Goal: Check status: Check status

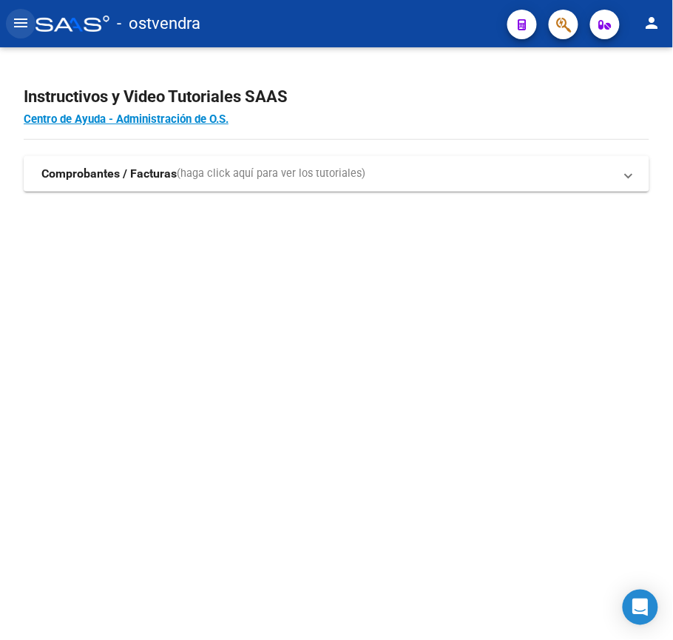
click at [24, 21] on mat-icon "menu" at bounding box center [21, 23] width 18 height 18
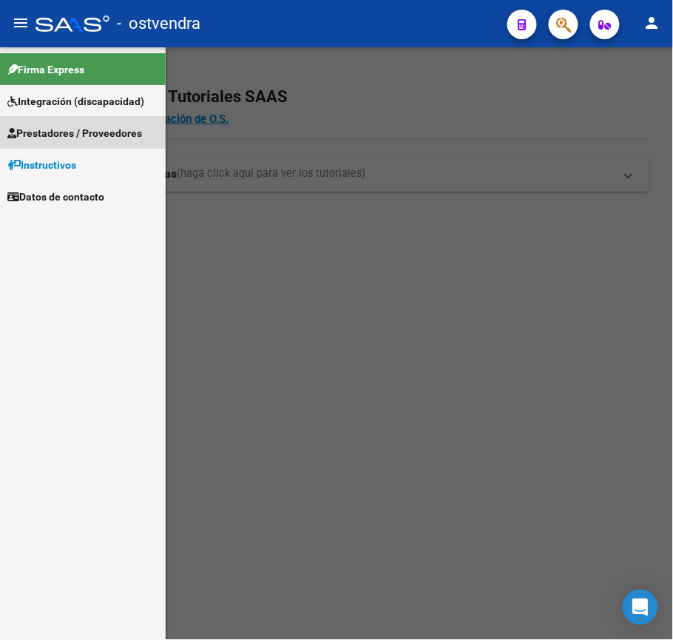
click at [99, 118] on link "Prestadores / Proveedores" at bounding box center [83, 133] width 166 height 32
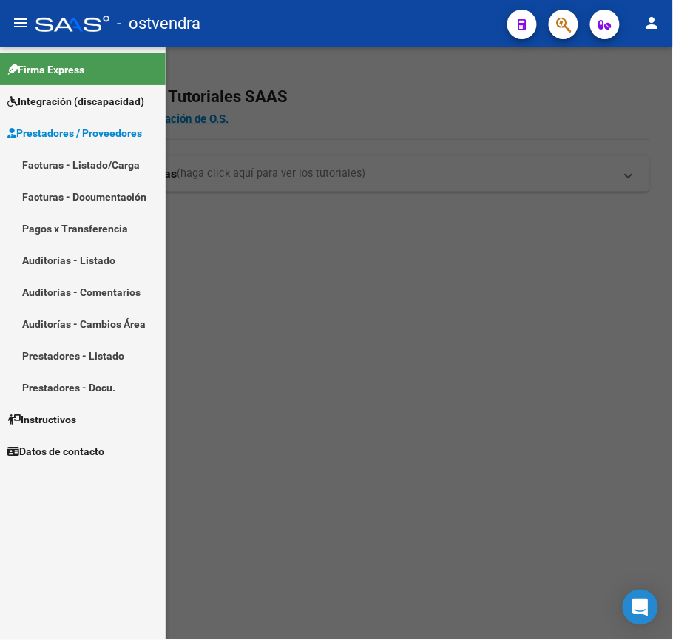
click at [72, 173] on link "Facturas - Listado/Carga" at bounding box center [83, 165] width 166 height 32
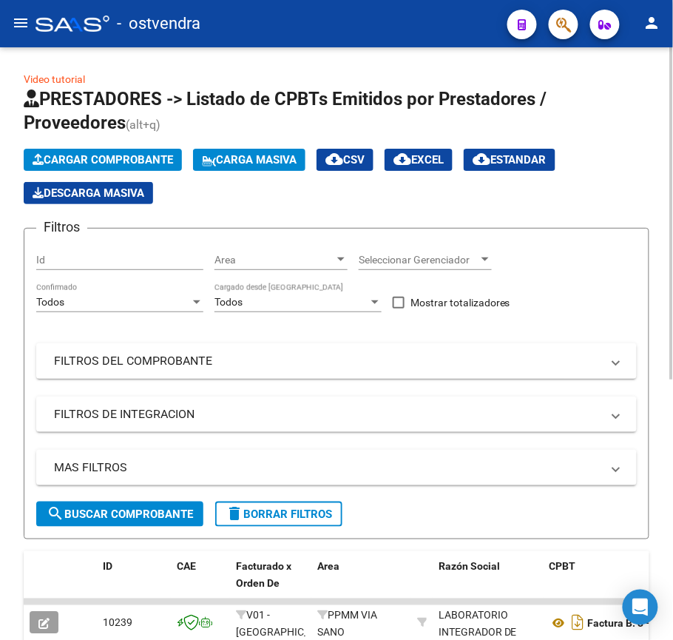
click at [187, 379] on div "Filtros Id Area Area Seleccionar Gerenciador Seleccionar Gerenciador Todos Conf…" at bounding box center [336, 370] width 601 height 261
click at [207, 367] on mat-panel-title "FILTROS DEL COMPROBANTE" at bounding box center [327, 361] width 547 height 16
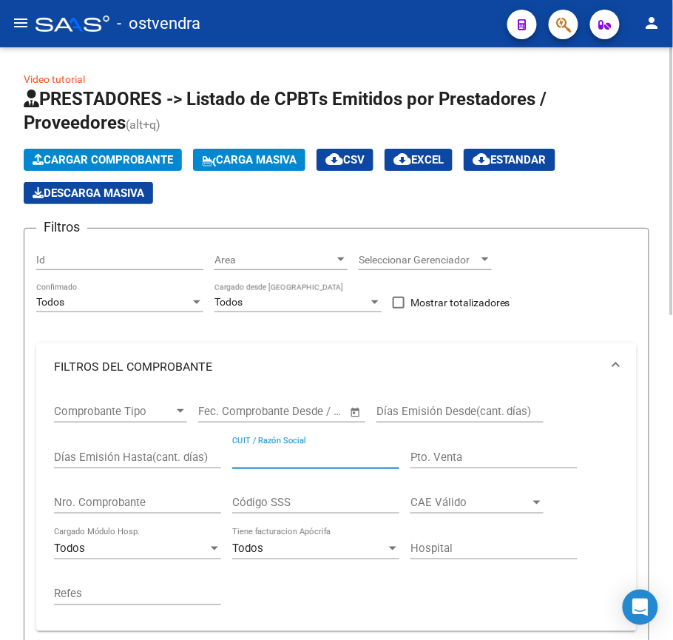
click at [256, 460] on input "CUIT / Razón Social" at bounding box center [315, 456] width 167 height 13
paste input "20955335393"
type input "20955335393"
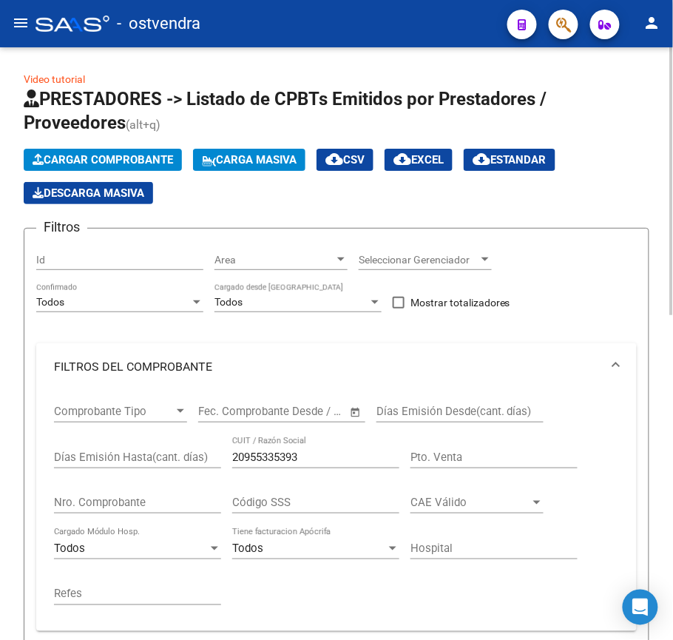
scroll to position [592, 0]
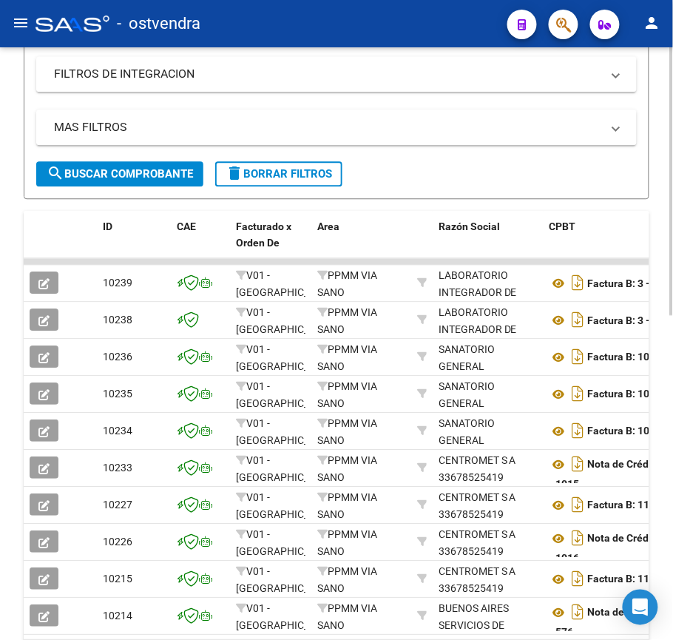
click at [670, 359] on div at bounding box center [672, 343] width 4 height 592
click at [135, 178] on span "search Buscar Comprobante" at bounding box center [120, 173] width 146 height 13
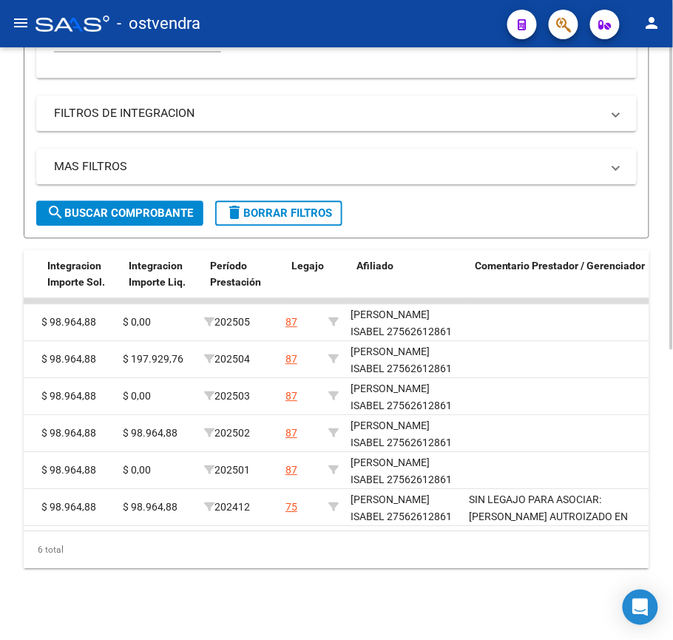
scroll to position [0, 1473]
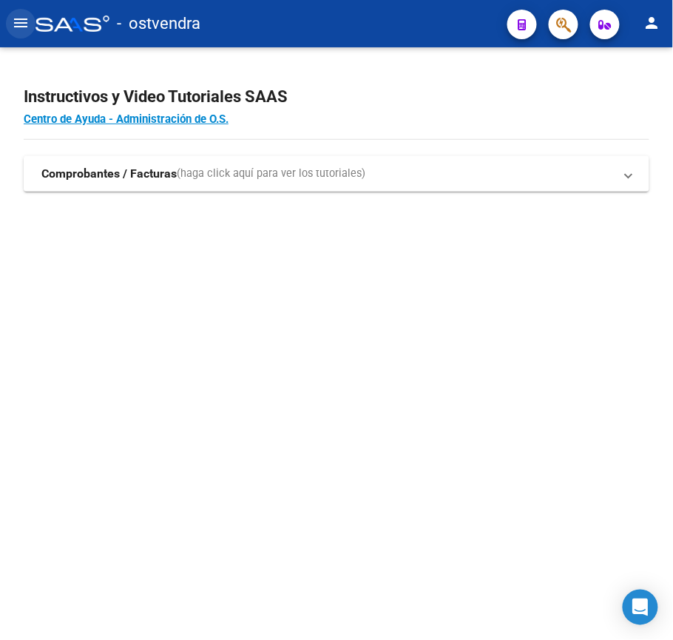
click at [18, 27] on mat-icon "menu" at bounding box center [21, 23] width 18 height 18
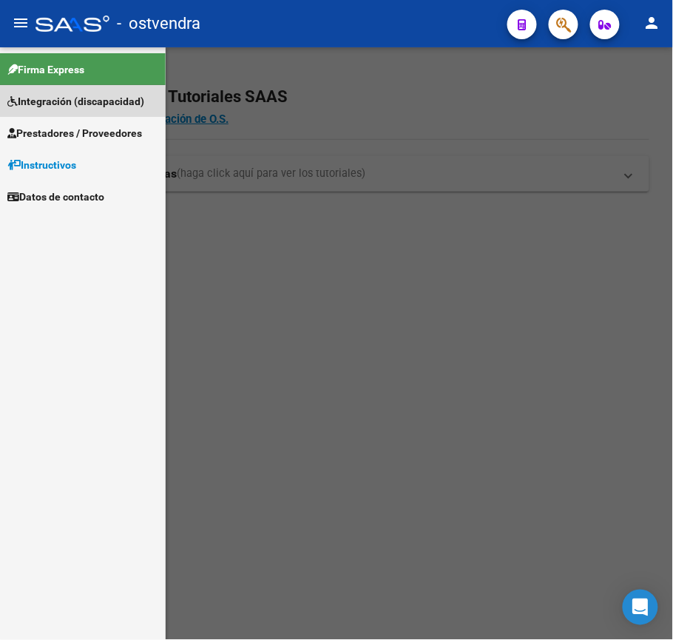
click at [51, 105] on span "Integración (discapacidad)" at bounding box center [75, 101] width 137 height 16
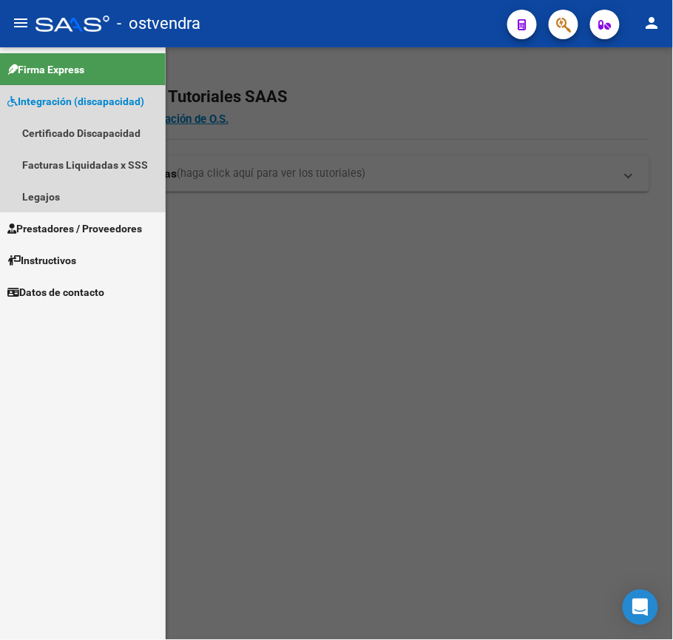
click at [118, 86] on link "Integración (discapacidad)" at bounding box center [83, 101] width 166 height 32
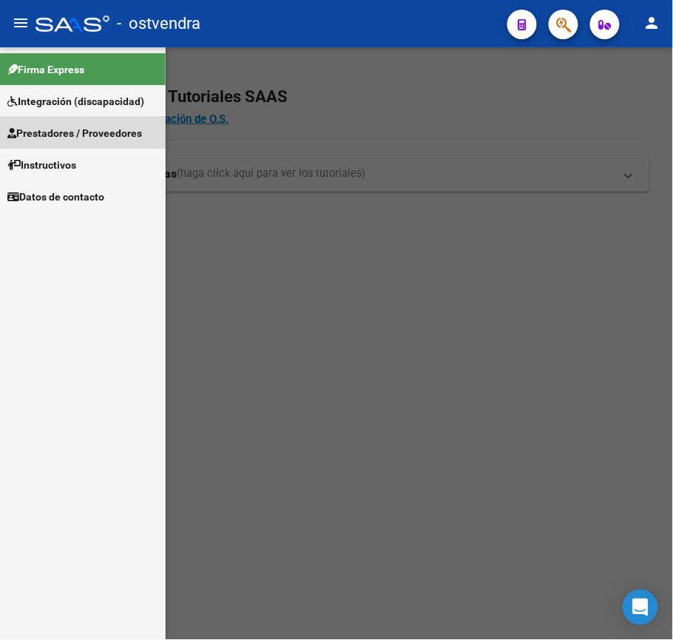
click at [89, 133] on span "Prestadores / Proveedores" at bounding box center [74, 133] width 135 height 16
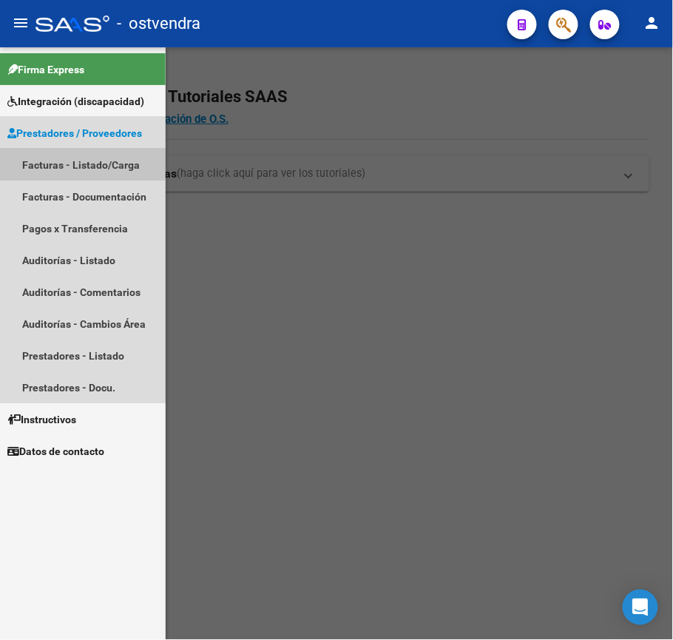
click at [75, 158] on link "Facturas - Listado/Carga" at bounding box center [83, 165] width 166 height 32
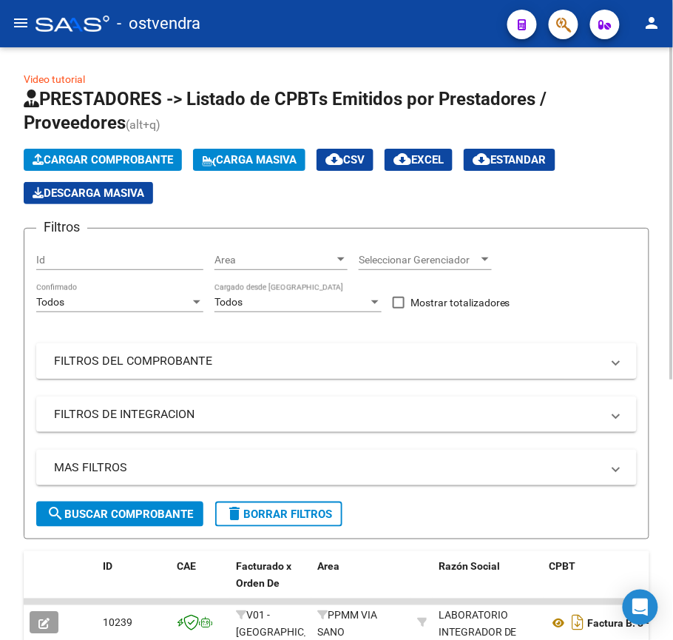
click at [197, 354] on mat-panel-title "FILTROS DEL COMPROBANTE" at bounding box center [327, 361] width 547 height 16
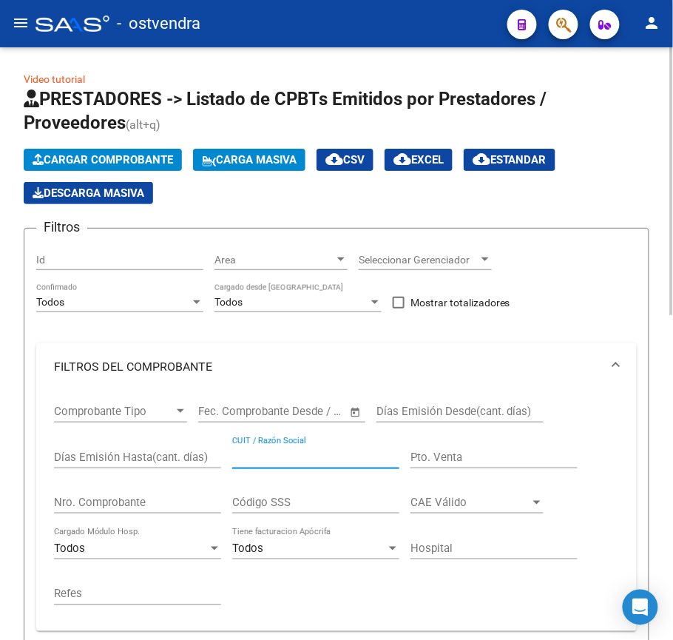
click at [264, 453] on input "CUIT / Razón Social" at bounding box center [315, 456] width 167 height 13
paste input "27353639159"
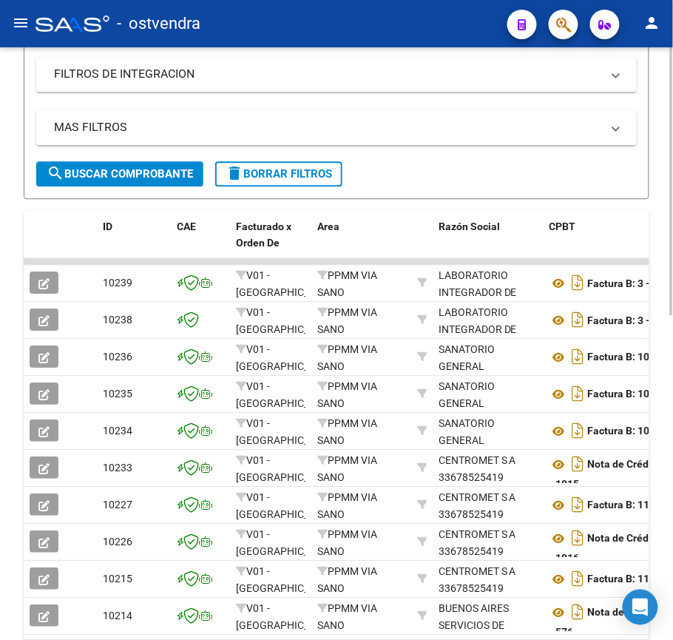
click at [672, 356] on div at bounding box center [672, 343] width 4 height 592
click at [672, 356] on div at bounding box center [672, 456] width 4 height 268
type input "27353639159"
click at [101, 167] on span "search Buscar Comprobante" at bounding box center [120, 173] width 146 height 13
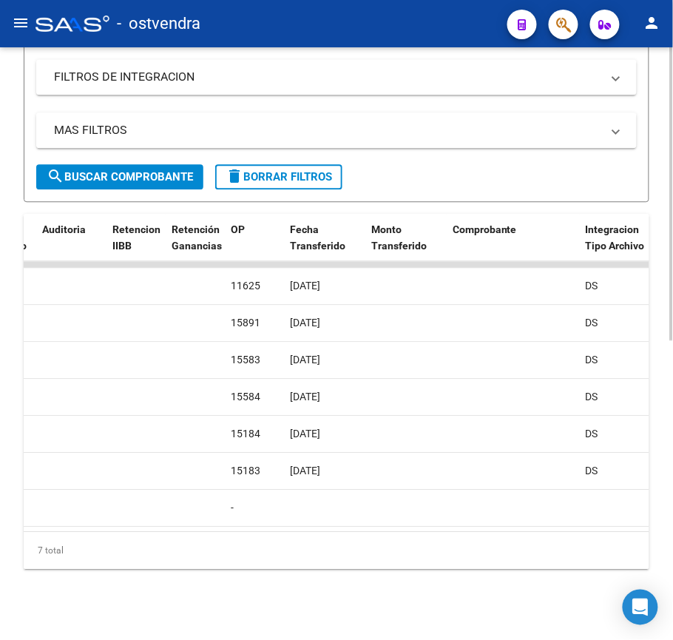
scroll to position [0, 1090]
